Goal: Task Accomplishment & Management: Manage account settings

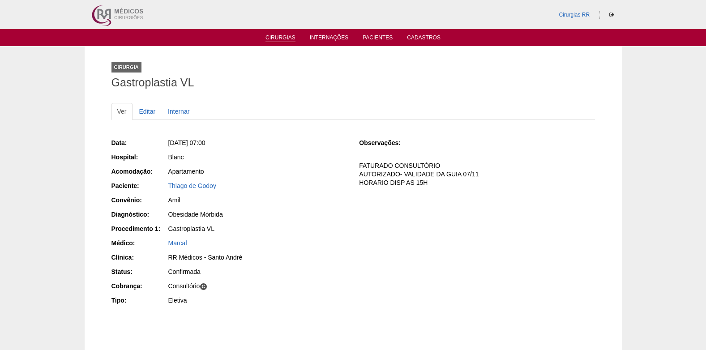
click at [286, 37] on link "Cirurgias" at bounding box center [280, 38] width 30 height 8
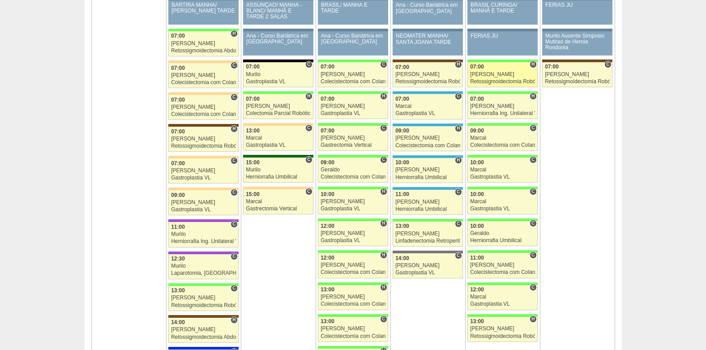
scroll to position [1297, 0]
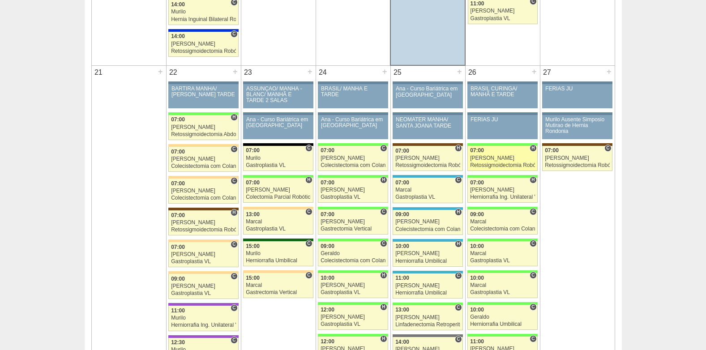
click at [490, 152] on div "07:00" at bounding box center [502, 151] width 65 height 6
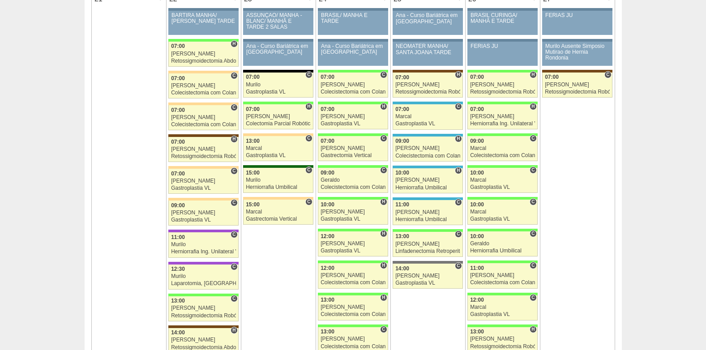
scroll to position [1387, 0]
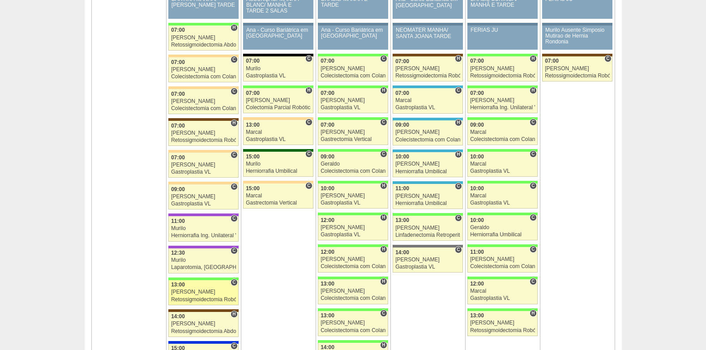
click at [198, 297] on div "Retossigmoidectomia Robótica" at bounding box center [203, 300] width 65 height 6
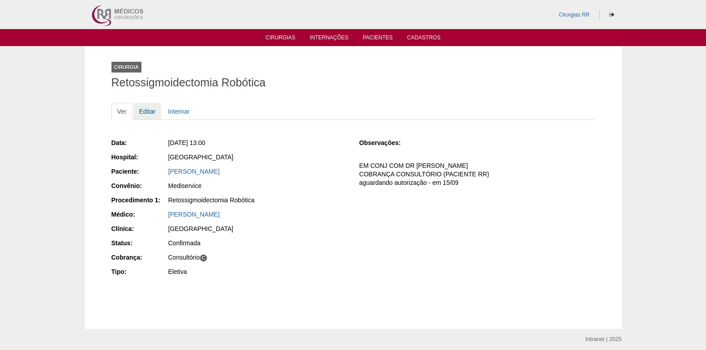
click at [140, 112] on link "Editar" at bounding box center [147, 111] width 28 height 17
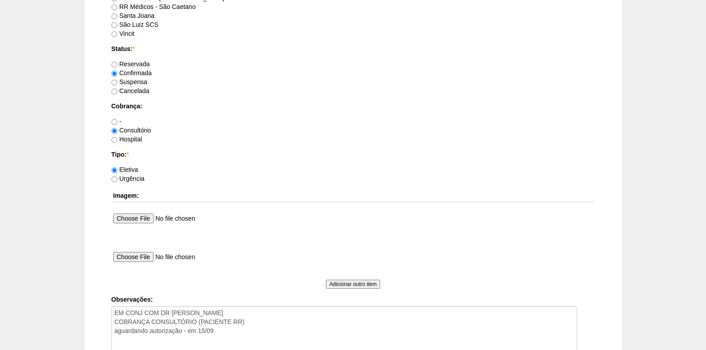
scroll to position [669, 0]
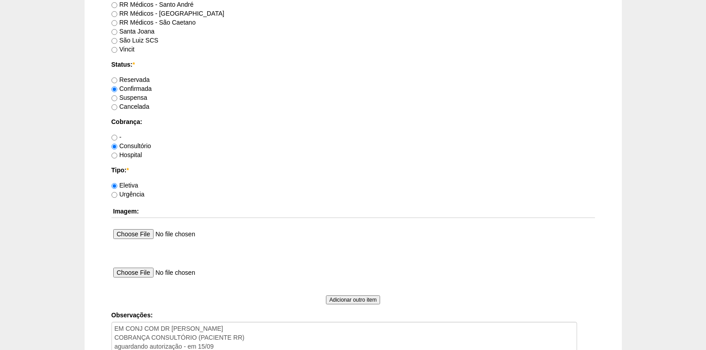
click at [119, 98] on label "Suspensa" at bounding box center [129, 97] width 36 height 7
click at [117, 98] on input "Suspensa" at bounding box center [114, 98] width 6 height 6
radio input "true"
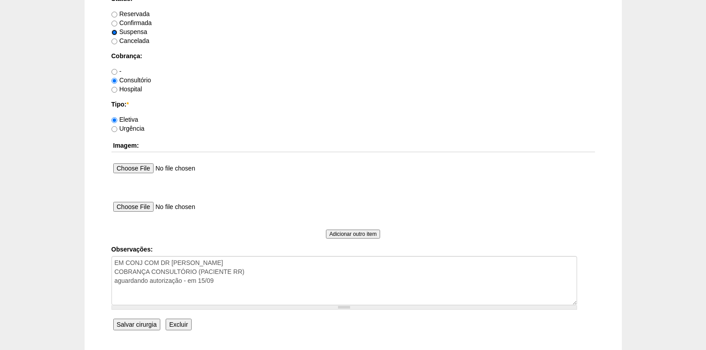
scroll to position [803, 0]
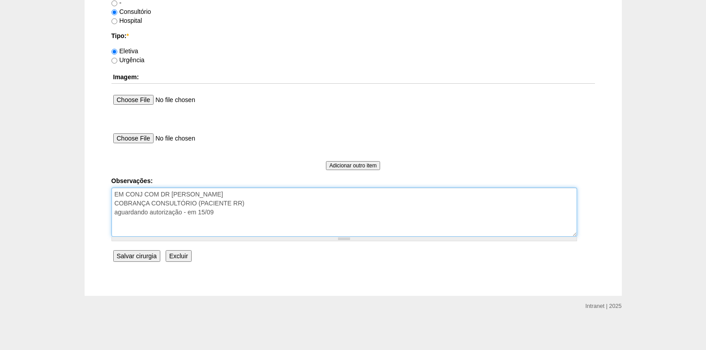
click at [237, 221] on textarea "EM CONJ COM DR ROGERS COBRANÇA CONSULTÓRIO (PACIENTE RR) aguardando autorização…" at bounding box center [343, 211] width 465 height 49
type textarea "EM CONJ COM DR ROGERS COBRANÇA CONSULTÓRIO (PACIENTE RR) aguardando autorização…"
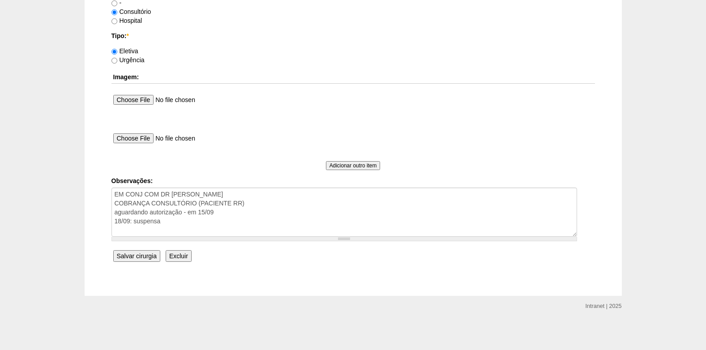
click at [130, 255] on input "Salvar cirurgia" at bounding box center [136, 256] width 47 height 12
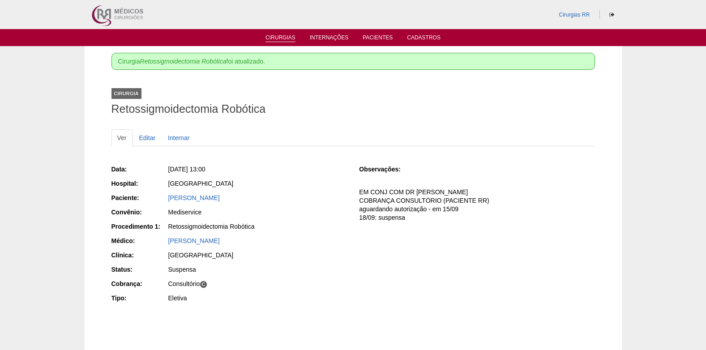
click at [284, 34] on link "Cirurgias" at bounding box center [280, 38] width 30 height 8
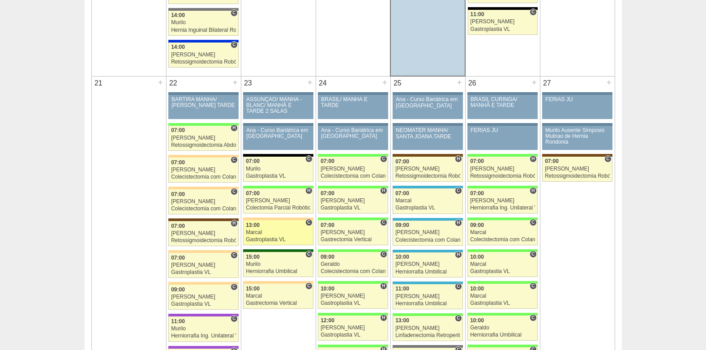
scroll to position [1297, 0]
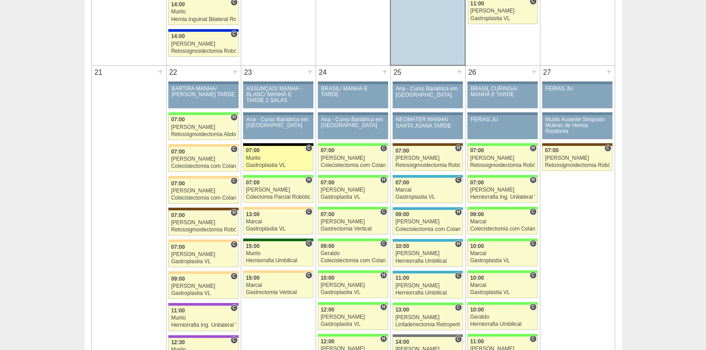
click at [272, 162] on div "Gastroplastia VL" at bounding box center [278, 165] width 65 height 6
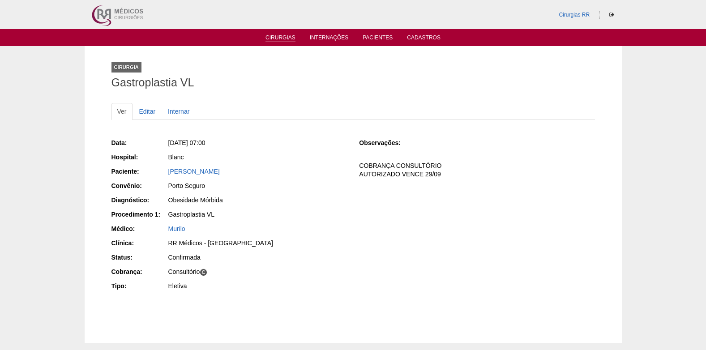
click at [266, 38] on link "Cirurgias" at bounding box center [280, 38] width 30 height 8
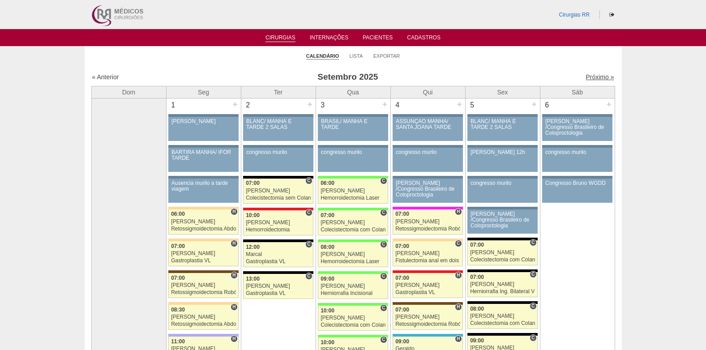
click at [585, 77] on link "Próximo »" at bounding box center [599, 76] width 28 height 7
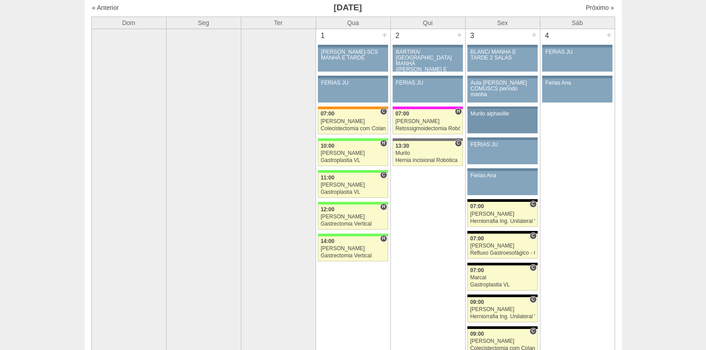
scroll to position [45, 0]
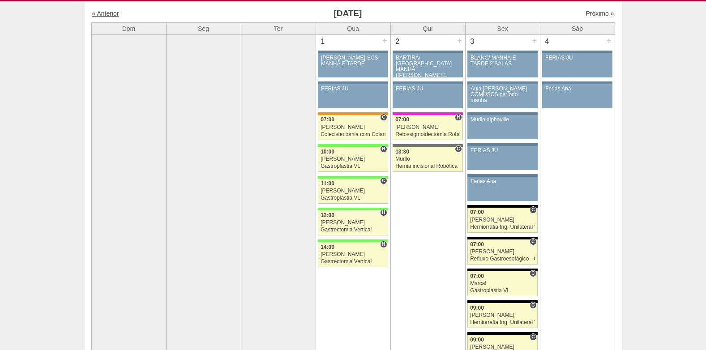
click at [104, 15] on link "« Anterior" at bounding box center [105, 13] width 27 height 7
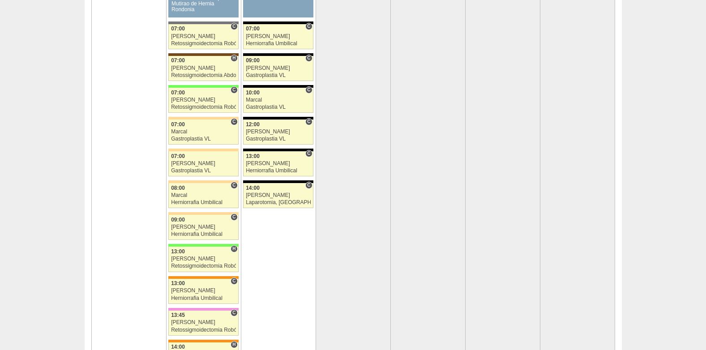
scroll to position [1834, 0]
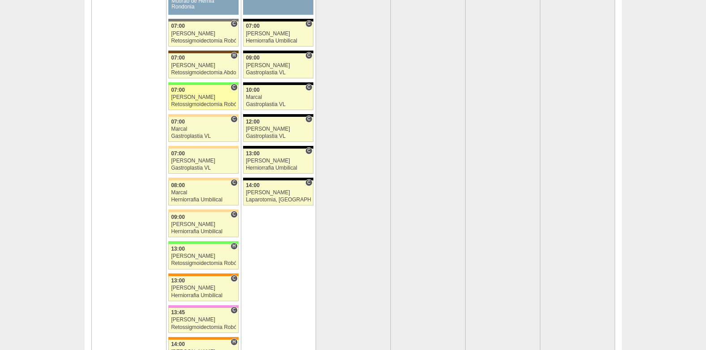
click at [188, 98] on div "[PERSON_NAME]" at bounding box center [203, 97] width 65 height 6
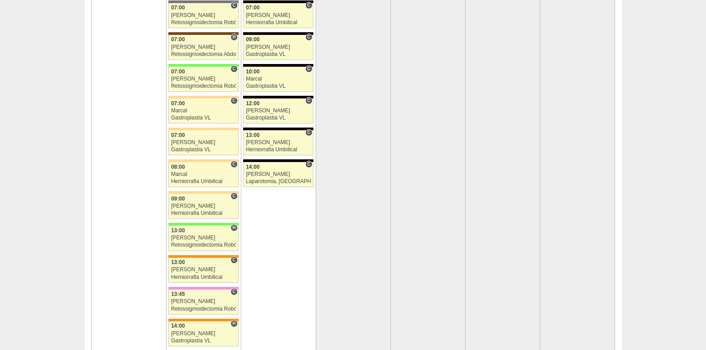
scroll to position [1968, 0]
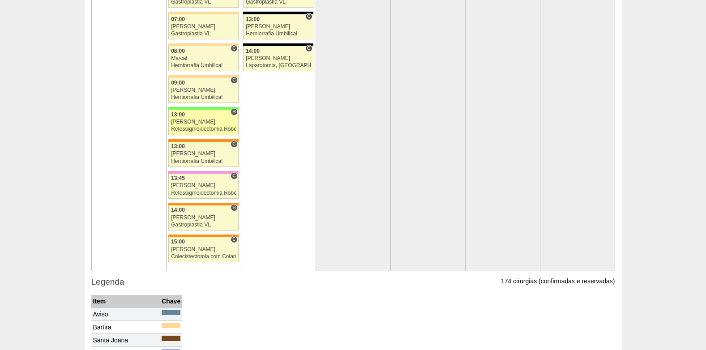
click at [186, 127] on div "Retossigmoidectomia Robótica" at bounding box center [203, 129] width 65 height 6
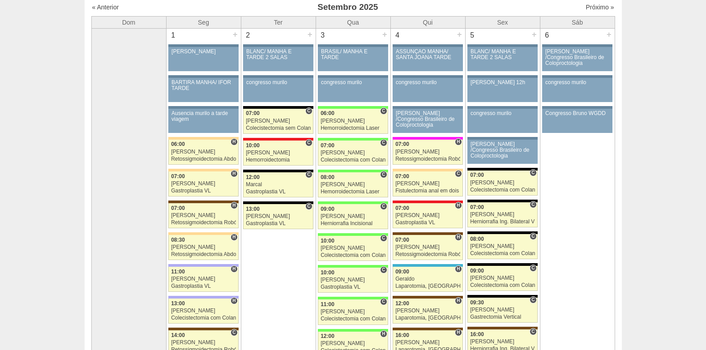
scroll to position [45, 0]
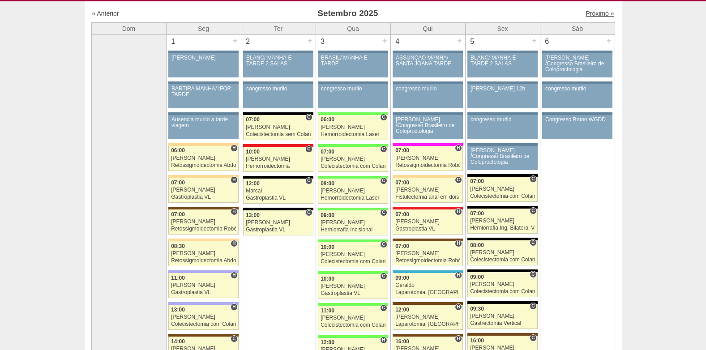
click at [601, 13] on link "Próximo »" at bounding box center [599, 13] width 28 height 7
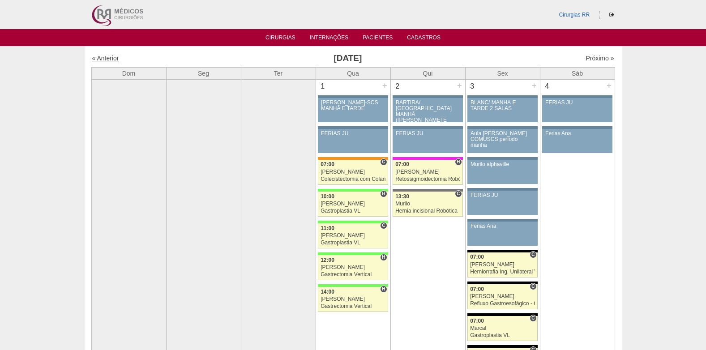
click at [111, 58] on link "« Anterior" at bounding box center [105, 58] width 27 height 7
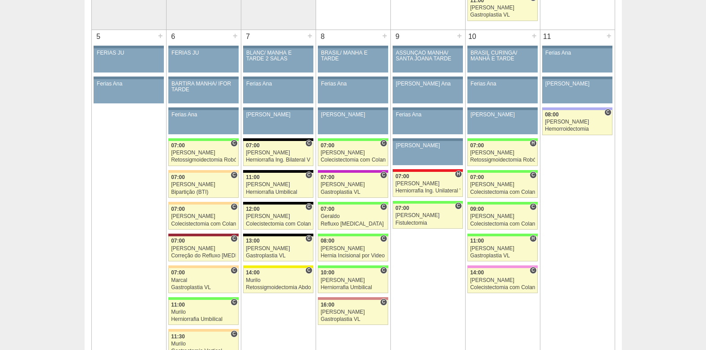
scroll to position [540, 0]
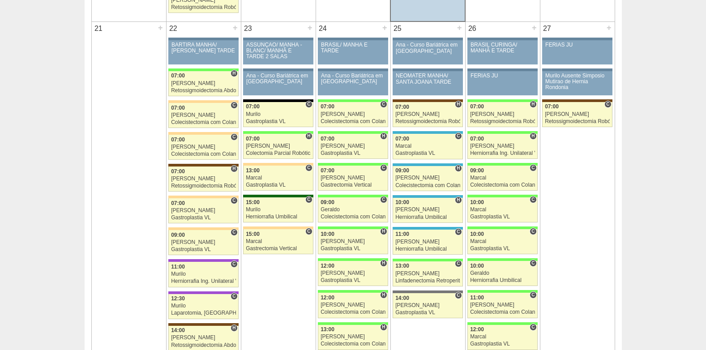
scroll to position [1253, 0]
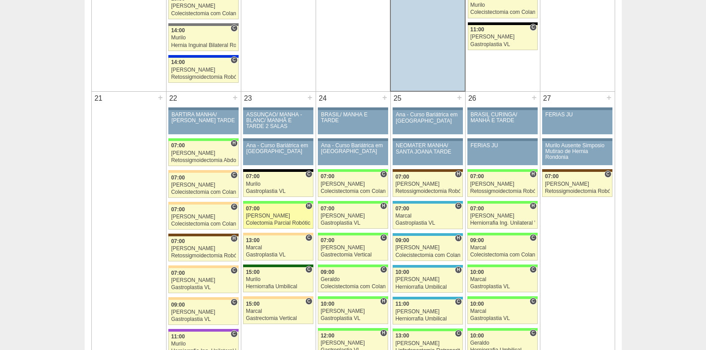
click at [272, 215] on div "[PERSON_NAME]" at bounding box center [278, 216] width 65 height 6
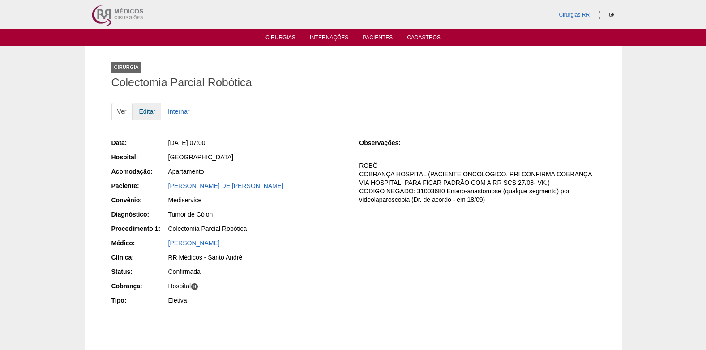
click at [149, 113] on link "Editar" at bounding box center [147, 111] width 28 height 17
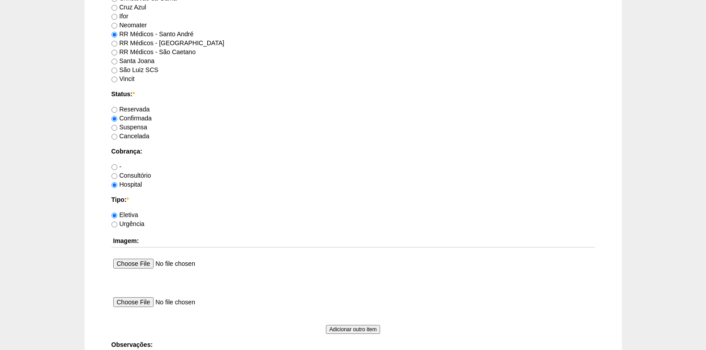
scroll to position [716, 0]
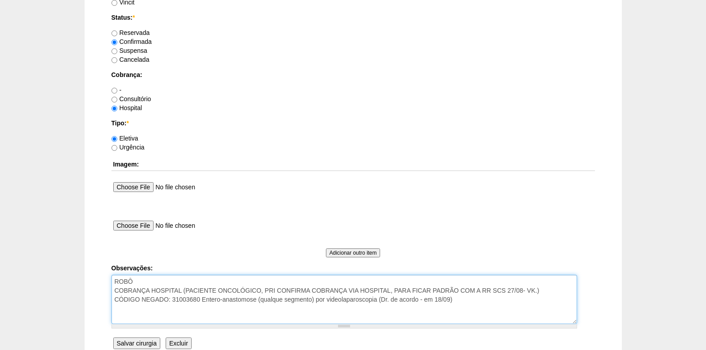
click at [282, 302] on textarea "ROBÔ COBRANÇA HOSPITAL (PACIENTE ONCOLÓGICO, PRI CONFIRMA COBRANÇA VIA HOSPITAL…" at bounding box center [343, 299] width 465 height 49
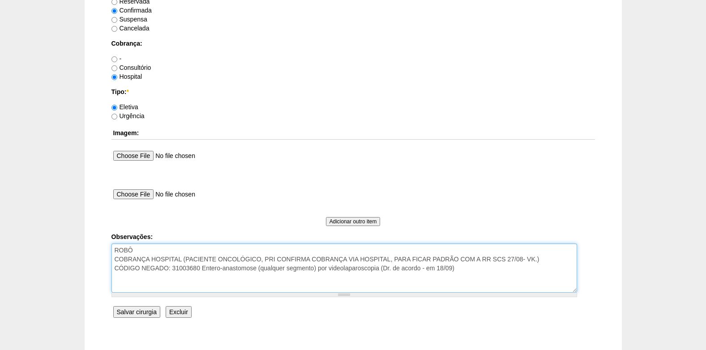
scroll to position [803, 0]
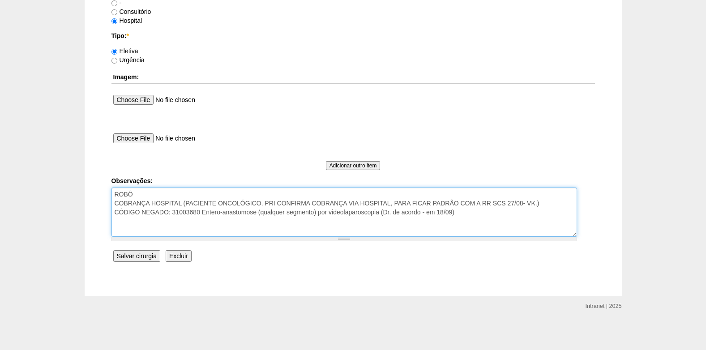
type textarea "ROBÔ COBRANÇA HOSPITAL (PACIENTE ONCOLÓGICO, PRI CONFIRMA COBRANÇA VIA HOSPITAL…"
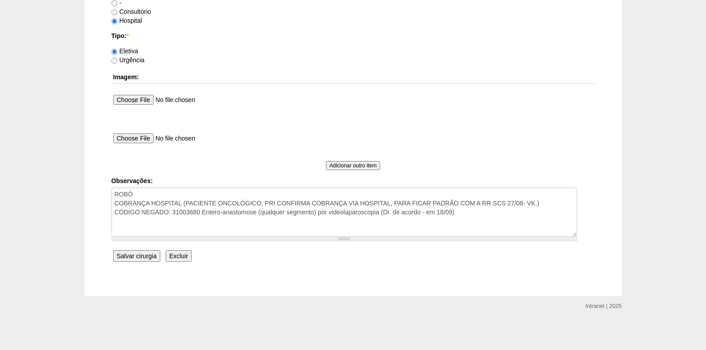
click at [136, 260] on input "Salvar cirurgia" at bounding box center [136, 256] width 47 height 12
